Goal: Find specific page/section: Find specific page/section

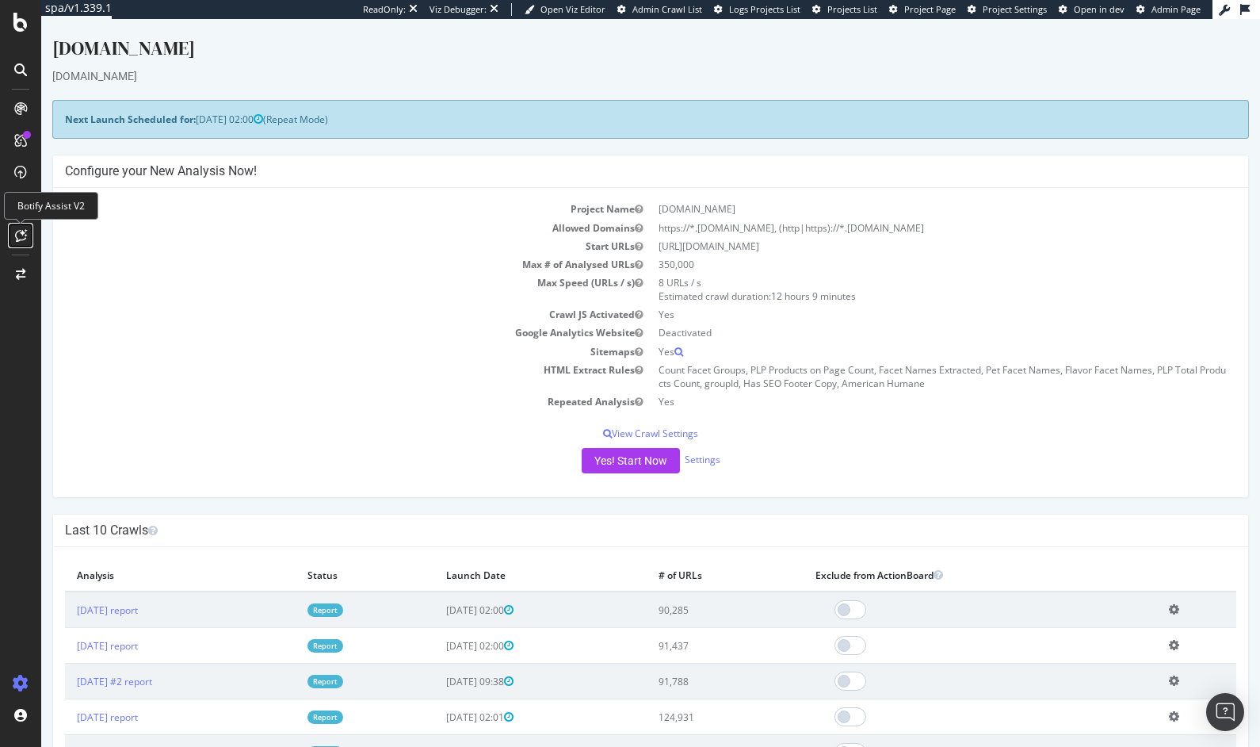
click at [17, 238] on icon at bounding box center [21, 235] width 12 height 13
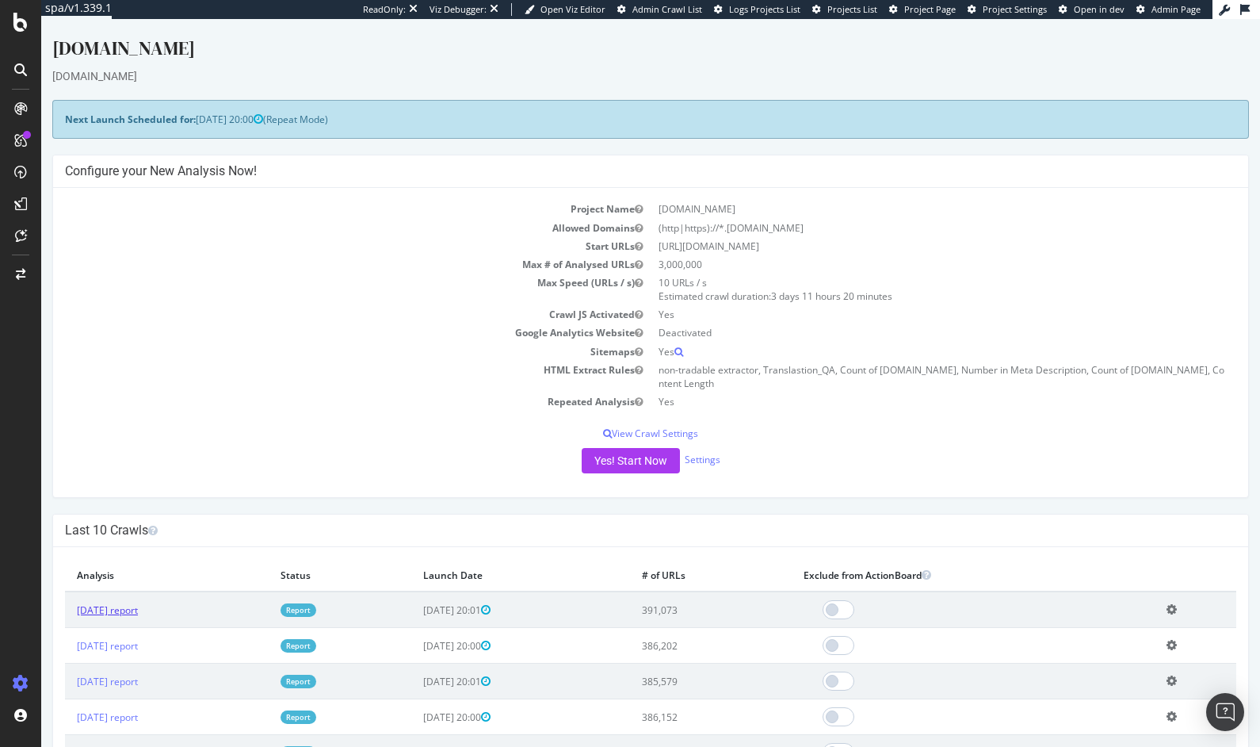
click at [138, 605] on link "2025 Oct. 13th report" at bounding box center [107, 609] width 61 height 13
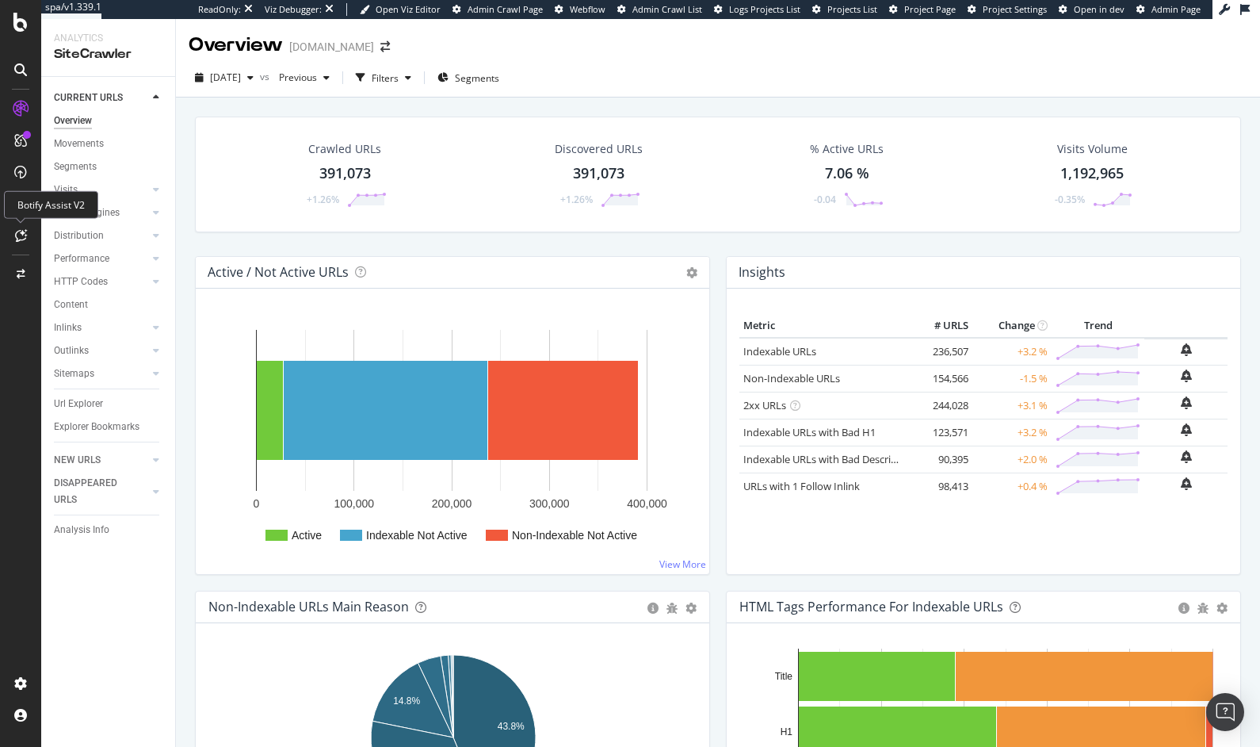
click at [16, 230] on icon at bounding box center [21, 235] width 12 height 13
